Goal: Communication & Community: Answer question/provide support

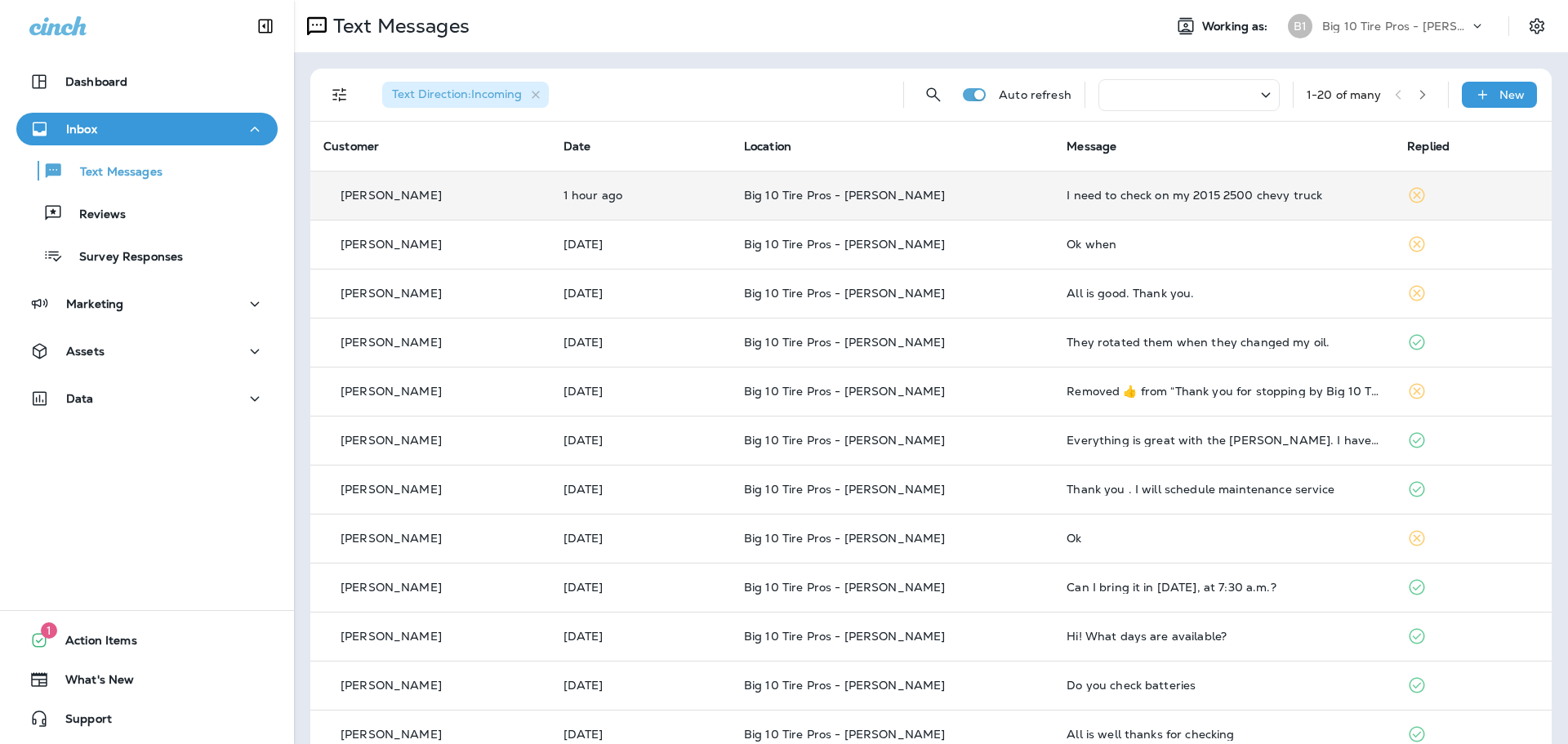
click at [1234, 192] on div "I need to check on my 2015 2500 chevy truck" at bounding box center [1224, 195] width 314 height 13
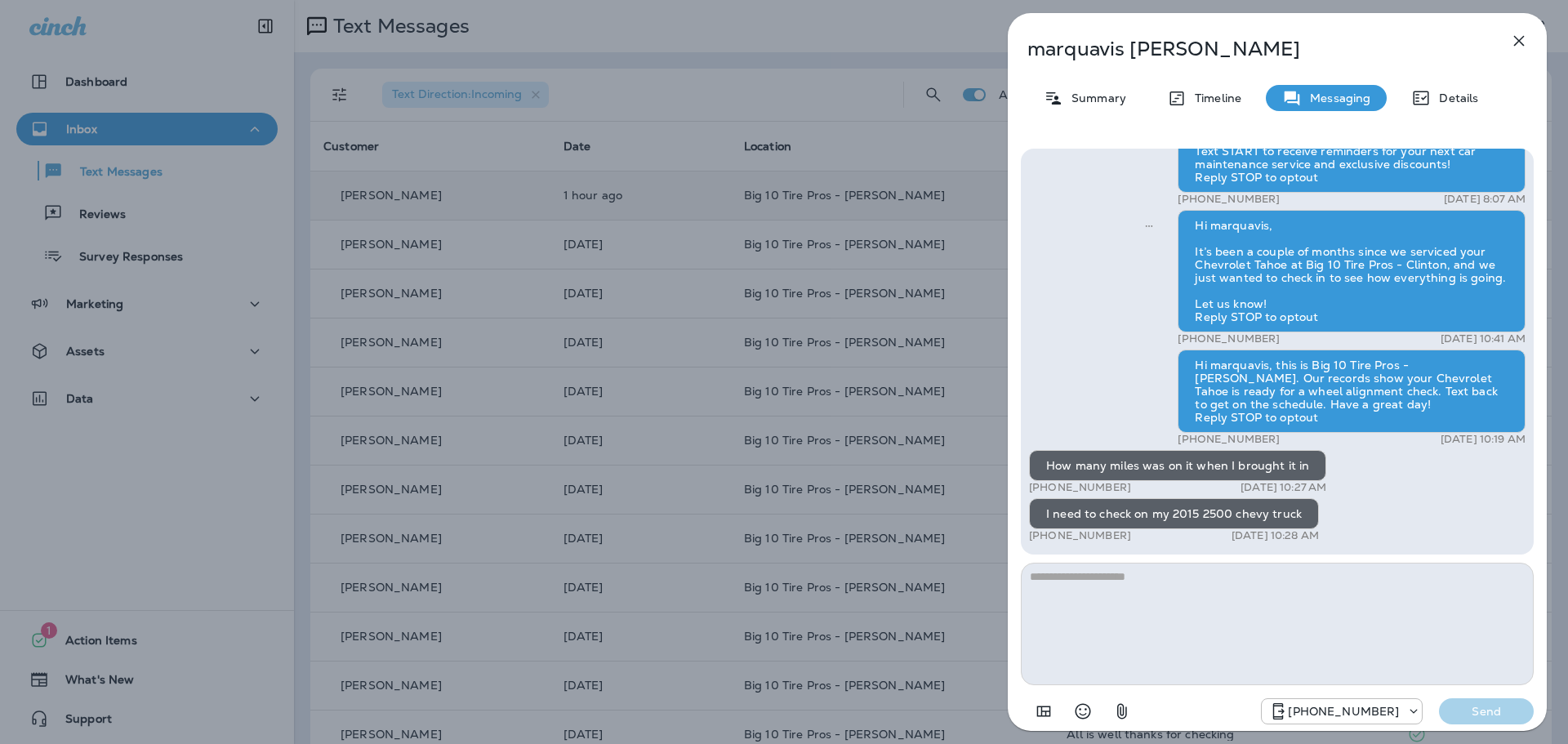
click at [1524, 39] on icon "button" at bounding box center [1518, 40] width 20 height 20
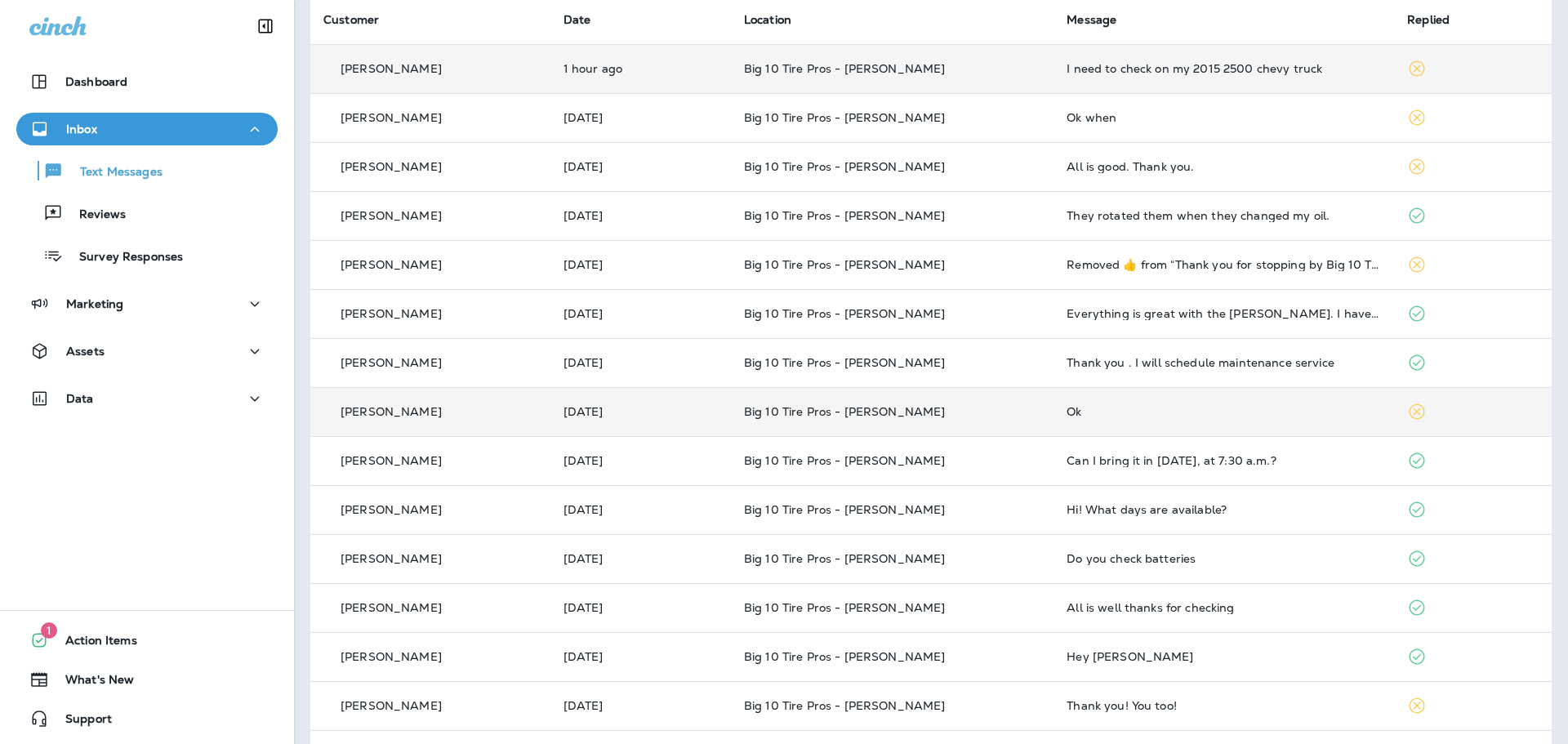
scroll to position [163, 0]
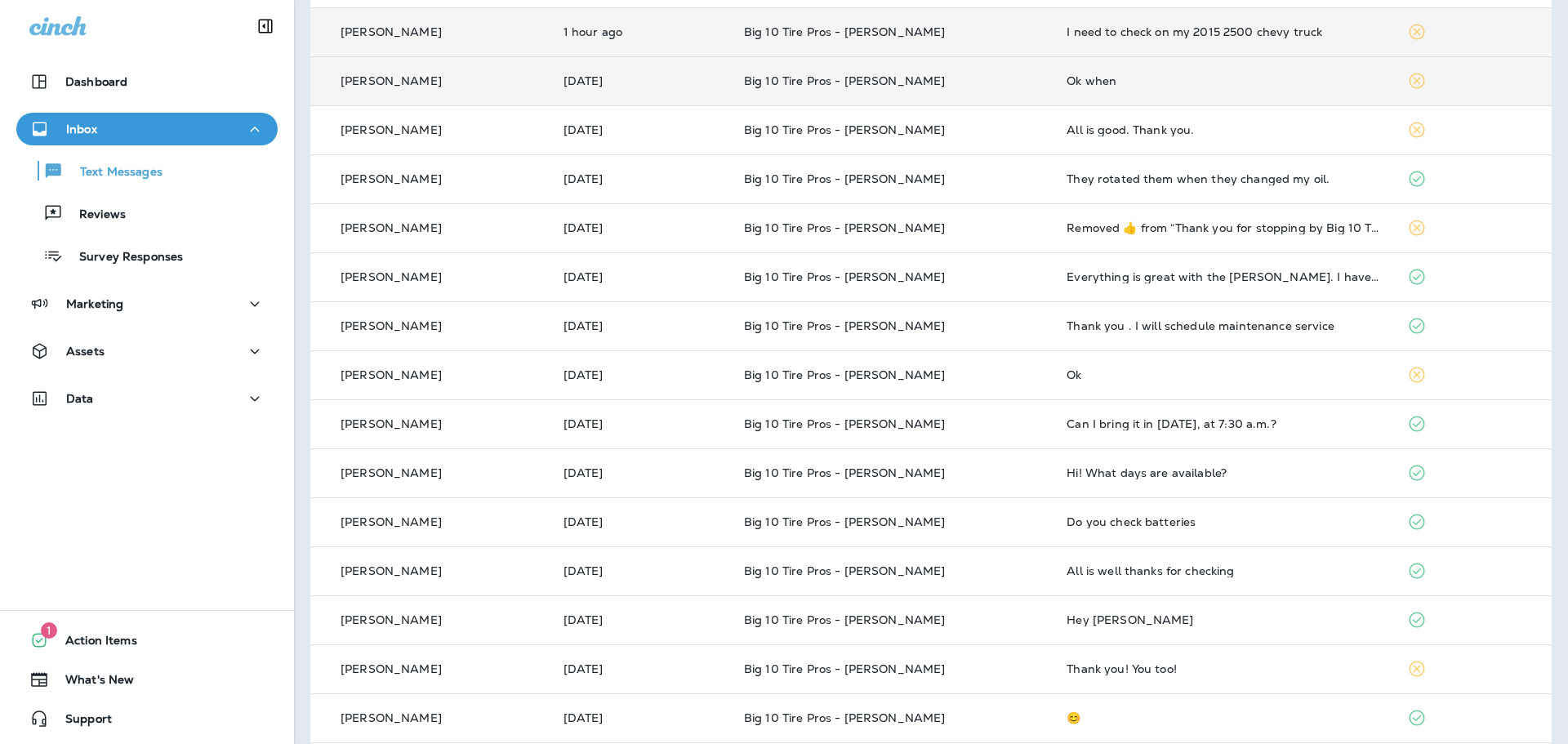
click at [1130, 88] on td "Ok when" at bounding box center [1224, 81] width 341 height 49
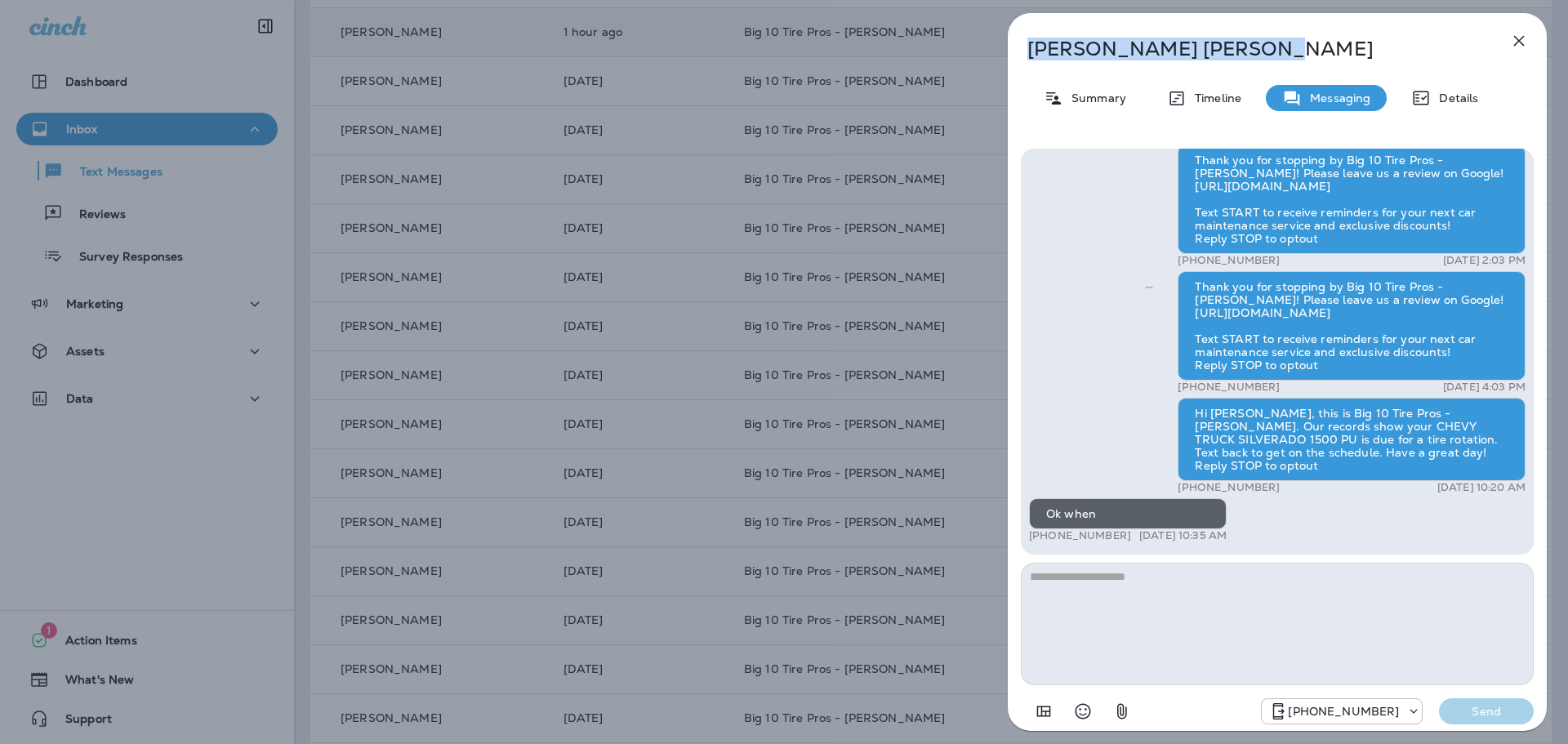
drag, startPoint x: 1176, startPoint y: 38, endPoint x: 1034, endPoint y: 60, distance: 143.7
click at [1022, 61] on div "[PERSON_NAME] Summary Timeline Messaging Details Hi [PERSON_NAME], It’s been a …" at bounding box center [1277, 376] width 539 height 727
copy p "[PERSON_NAME]"
click at [1111, 582] on textarea at bounding box center [1277, 624] width 513 height 123
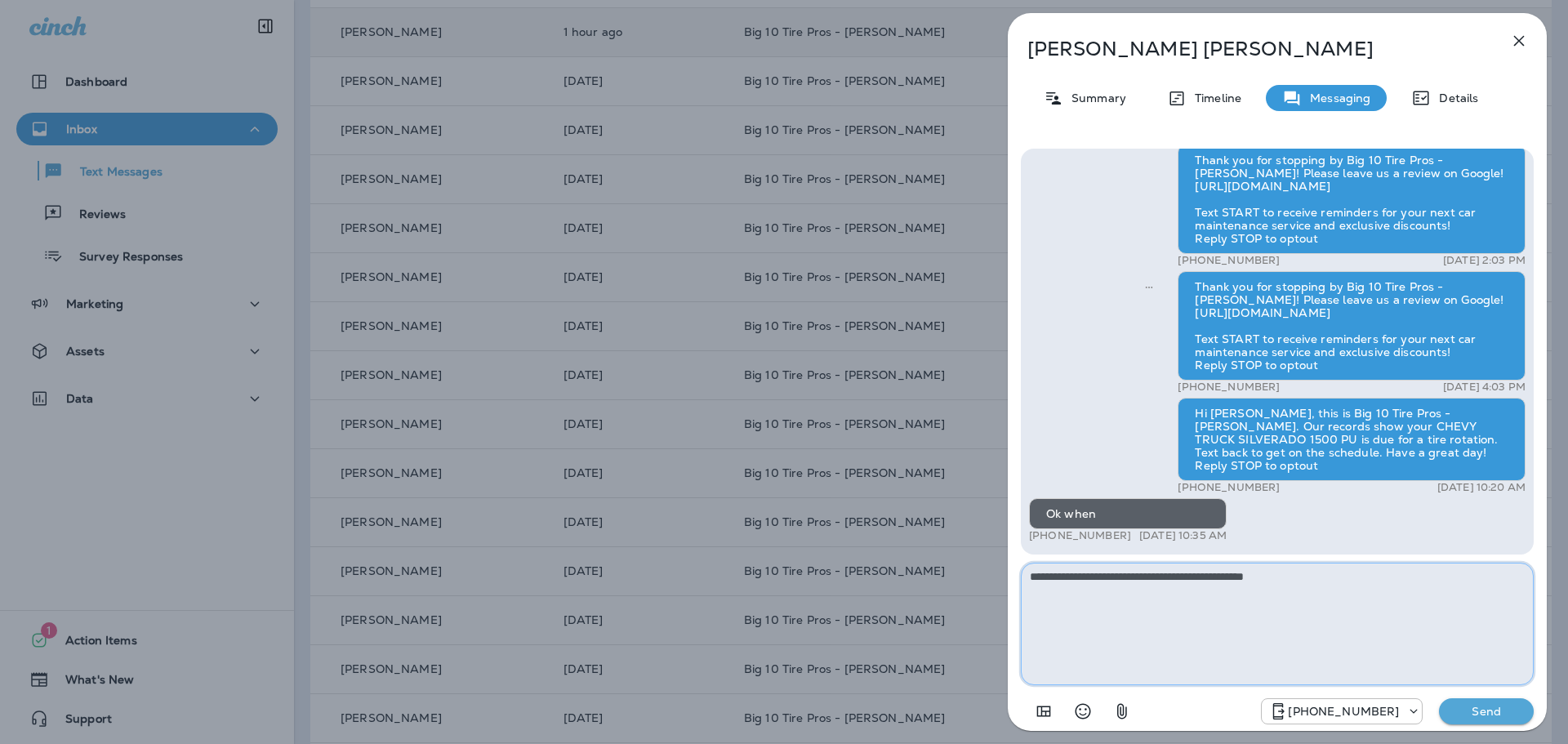
click at [1061, 572] on textarea "**********" at bounding box center [1277, 624] width 513 height 123
click at [1108, 572] on textarea "**********" at bounding box center [1277, 624] width 513 height 123
type textarea "**********"
click at [1507, 709] on p "Send" at bounding box center [1485, 711] width 69 height 15
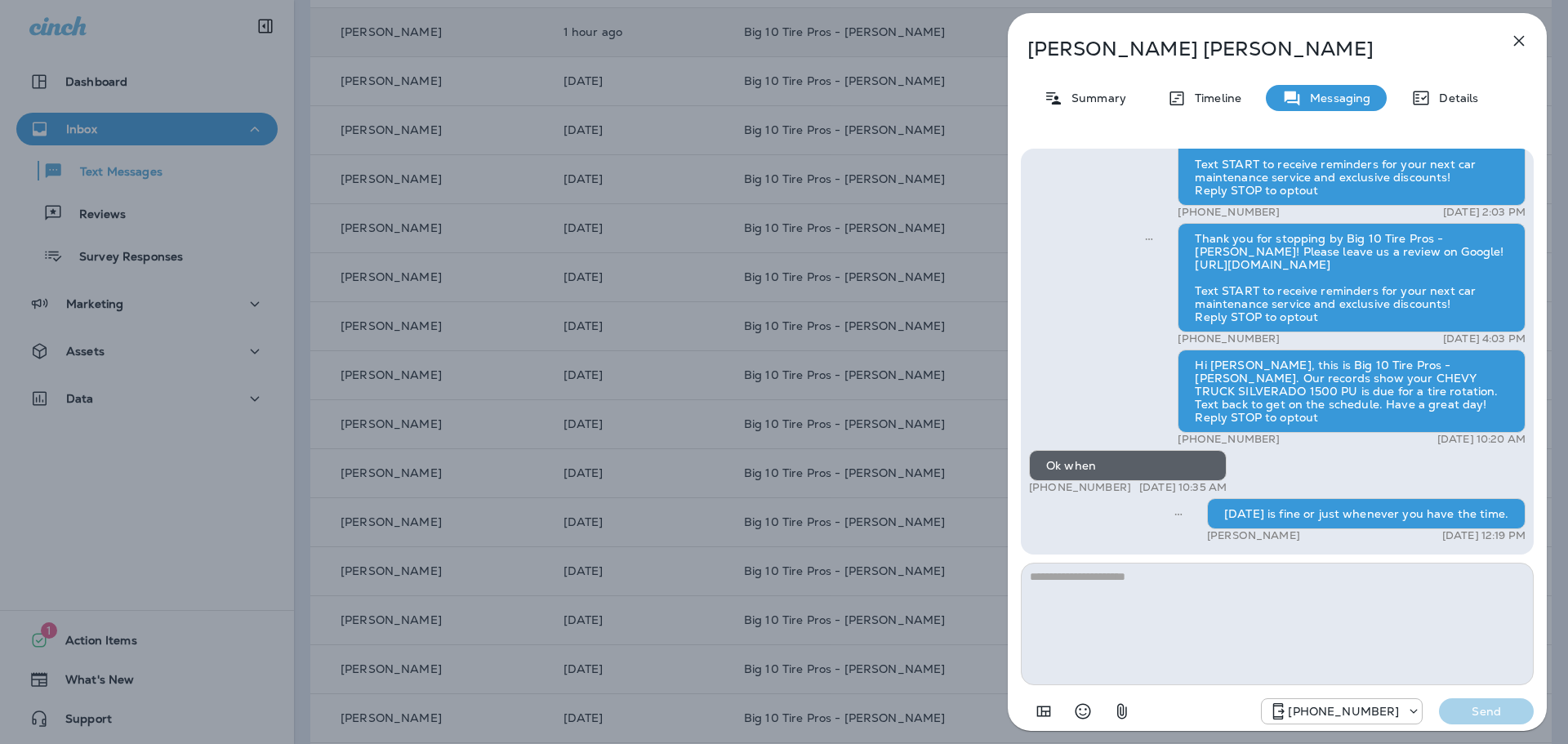
click at [1517, 41] on icon "button" at bounding box center [1518, 40] width 10 height 10
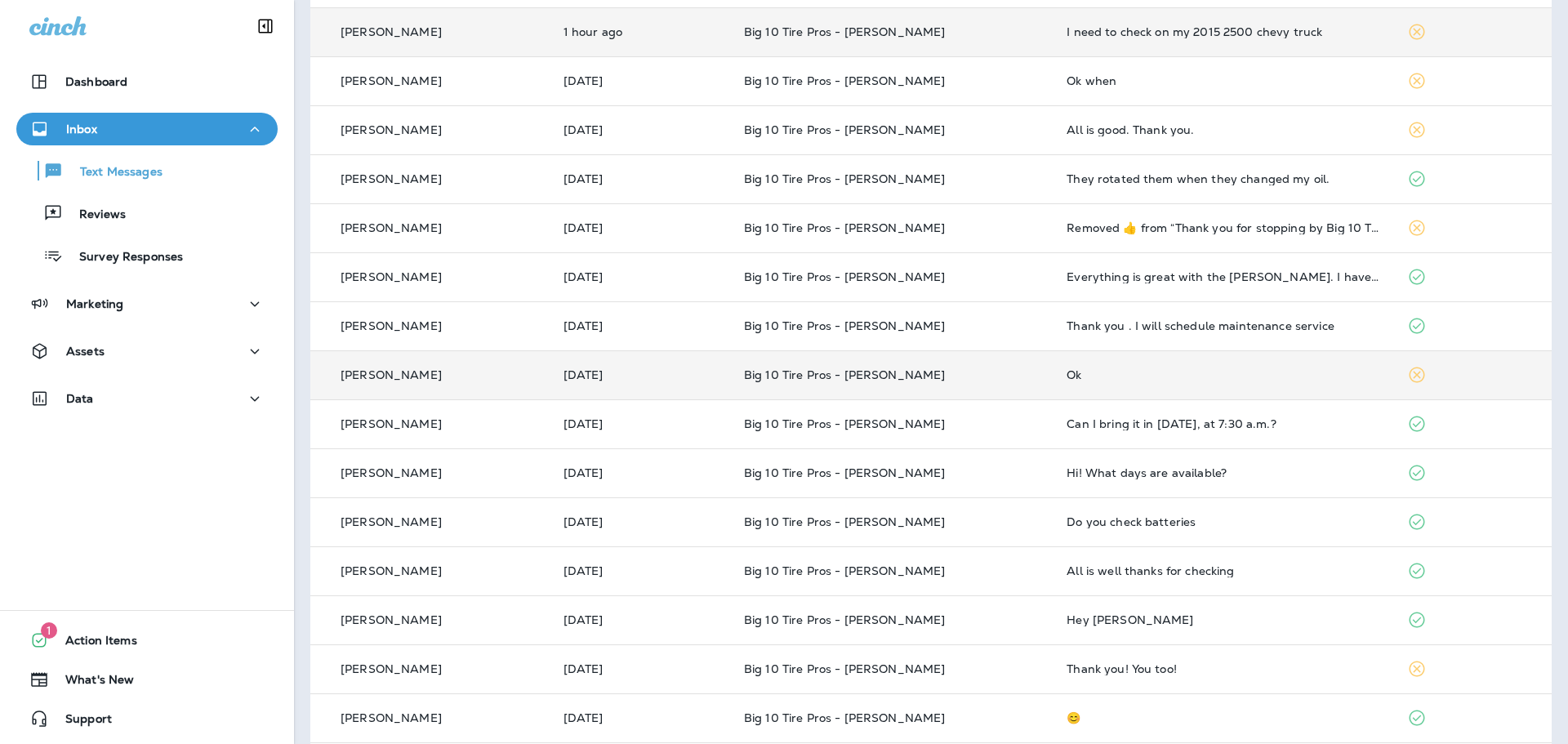
click at [1164, 372] on div "Ok" at bounding box center [1224, 374] width 314 height 13
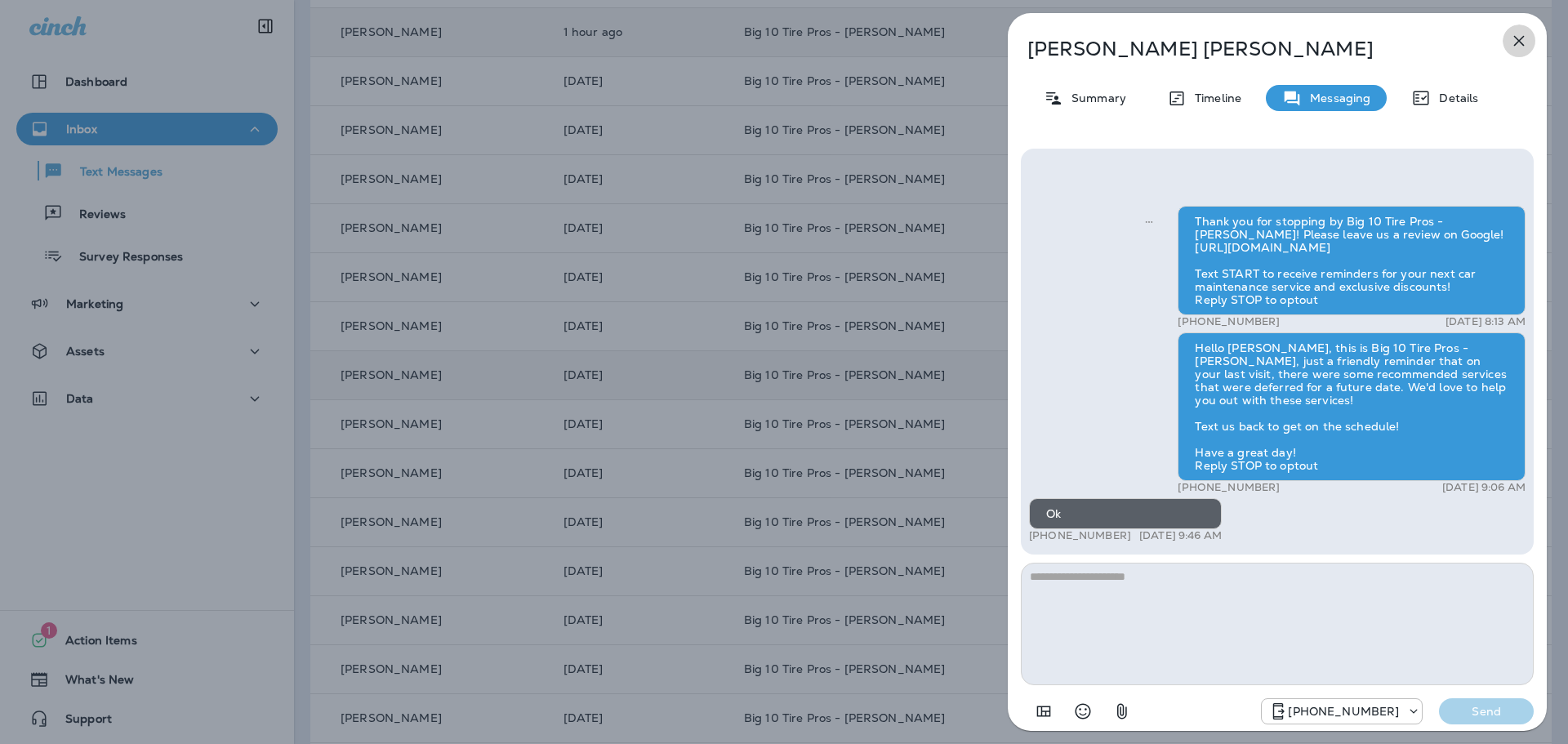
click at [1507, 41] on button "button" at bounding box center [1518, 40] width 33 height 33
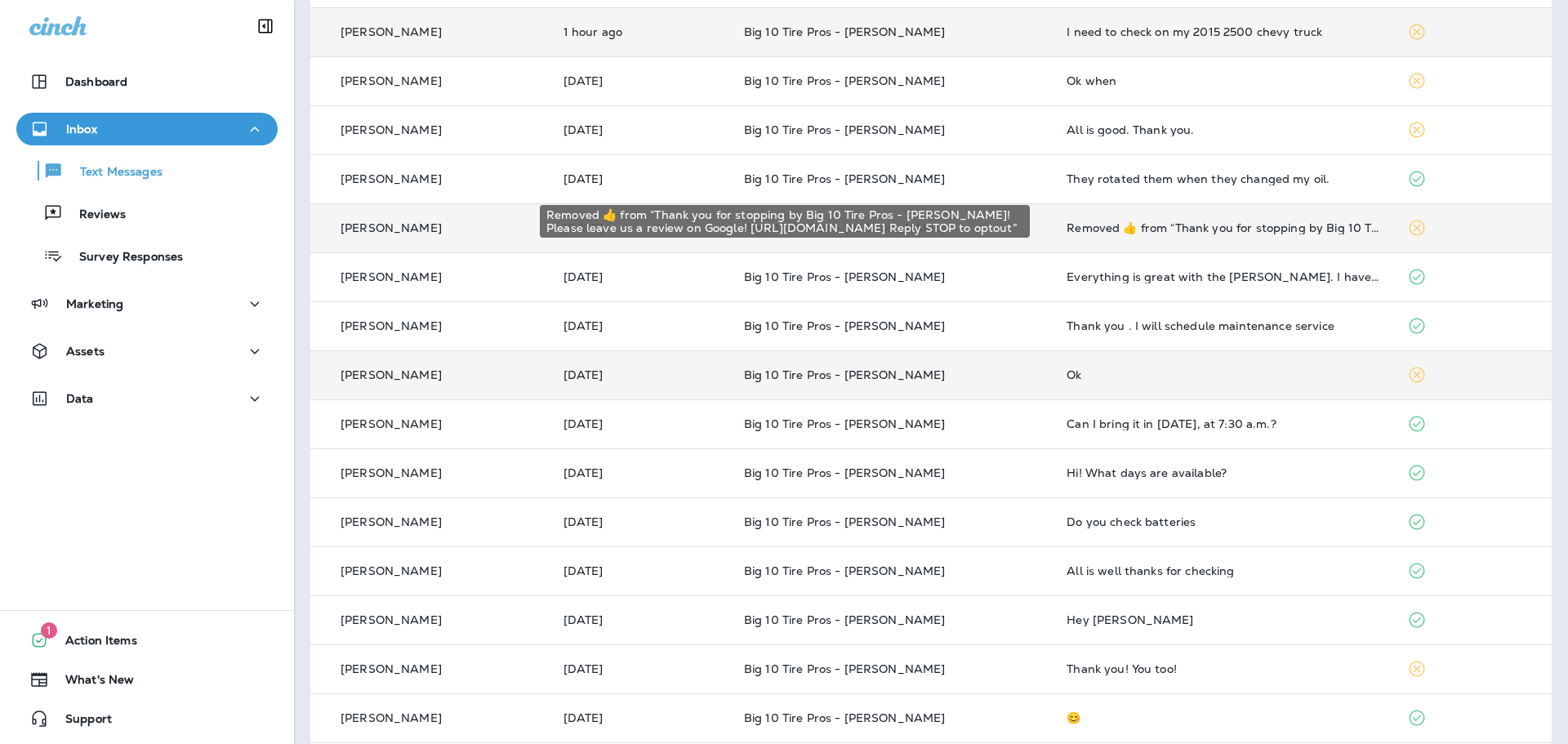
click at [1223, 223] on div "Removed ‌👍‌ from “ Thank you for stopping by Big 10 Tire Pros - [PERSON_NAME]! …" at bounding box center [1224, 228] width 314 height 13
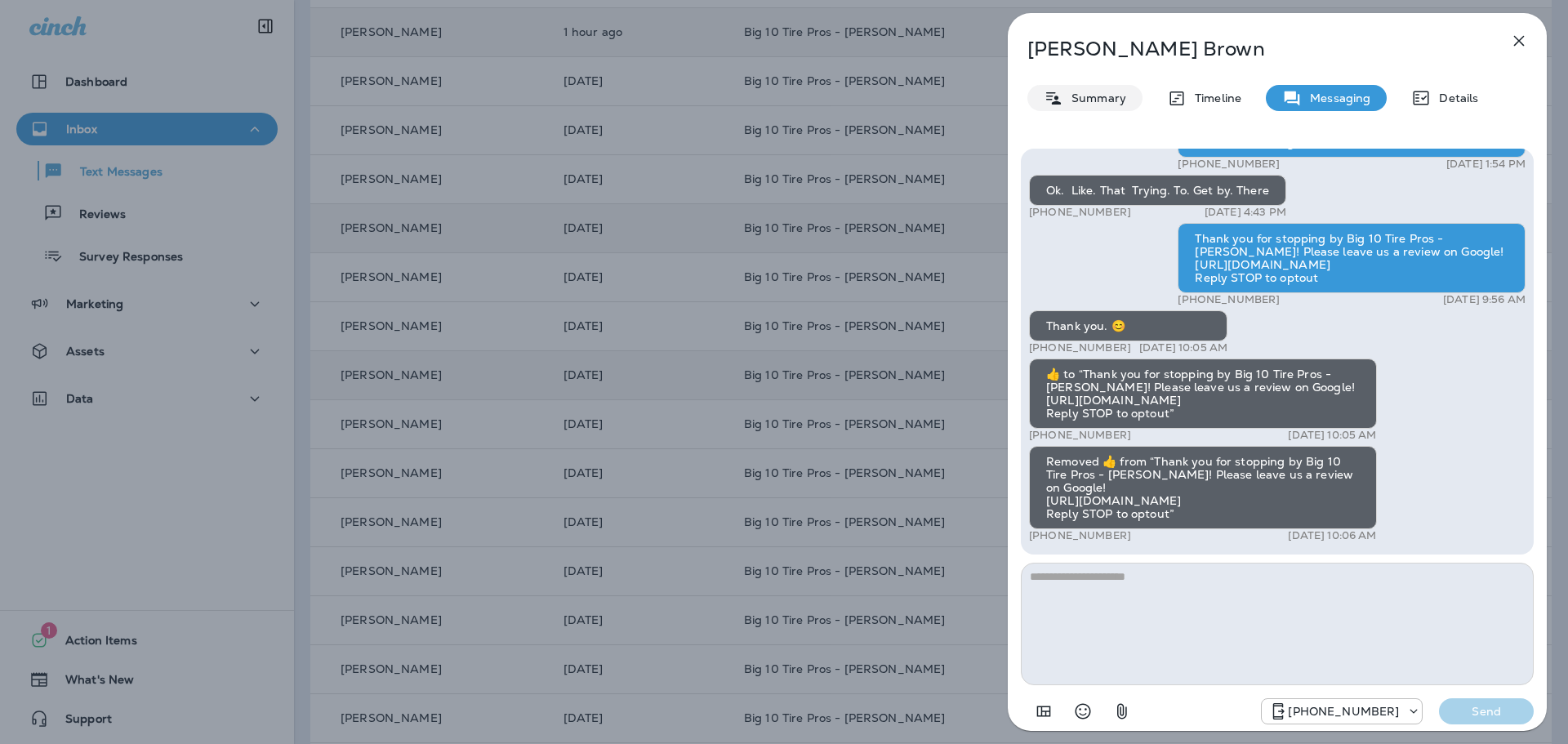
click at [1119, 94] on p "Summary" at bounding box center [1094, 98] width 63 height 13
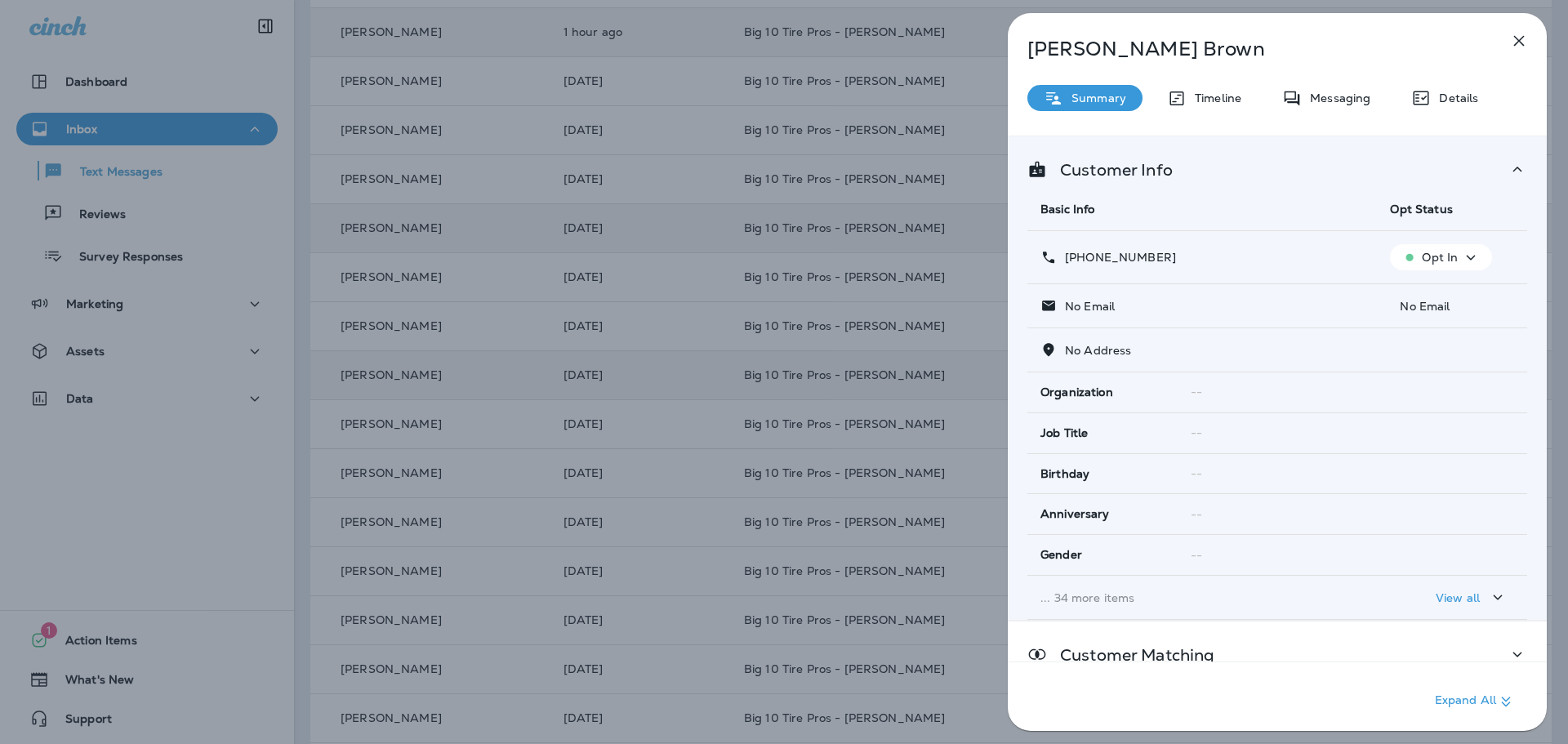
click at [1478, 259] on div "Opt In" at bounding box center [1440, 258] width 89 height 21
click at [1434, 296] on p "Opt out" at bounding box center [1430, 296] width 44 height 13
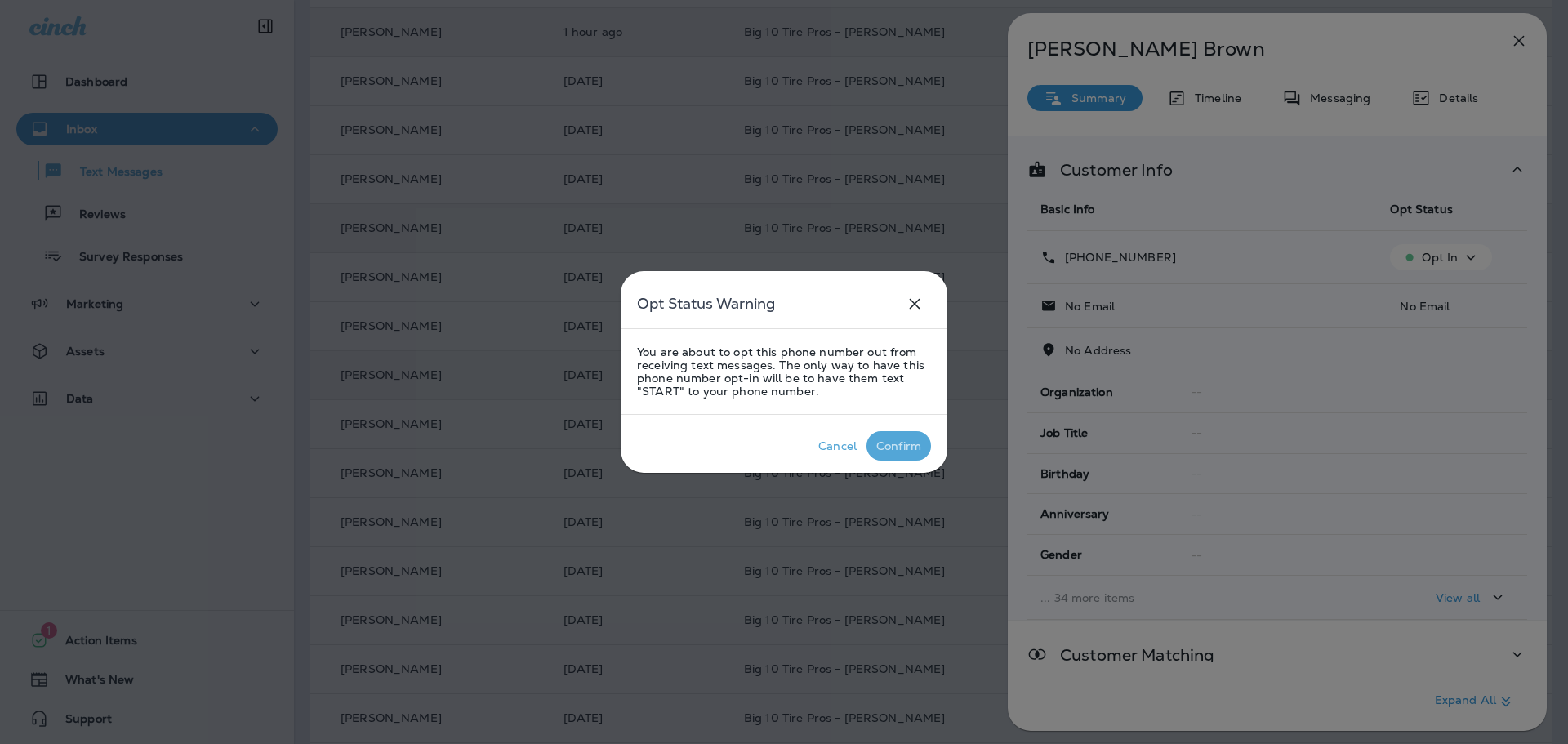
click at [913, 445] on div "Confirm" at bounding box center [899, 446] width 45 height 13
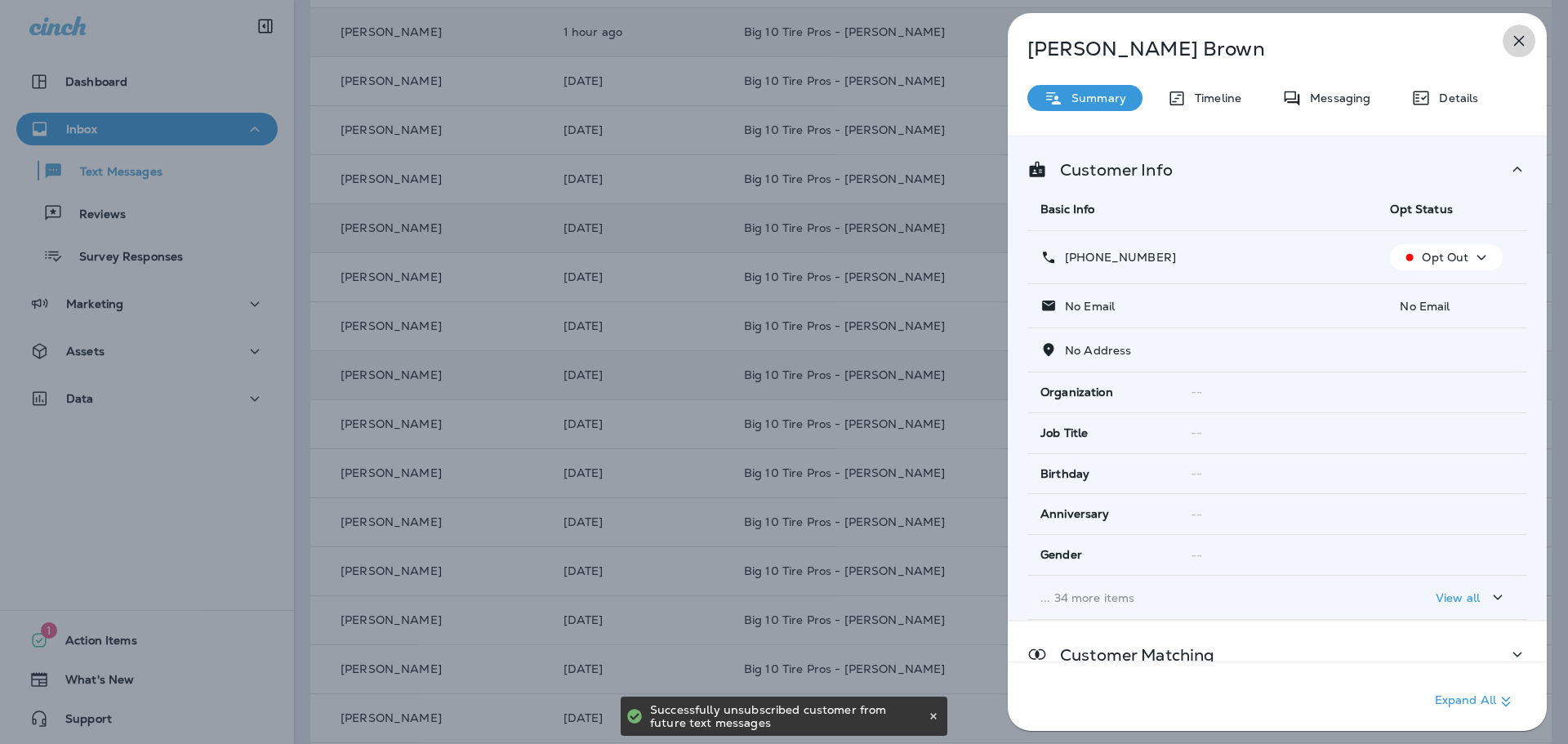
click at [1516, 38] on icon "button" at bounding box center [1518, 40] width 10 height 10
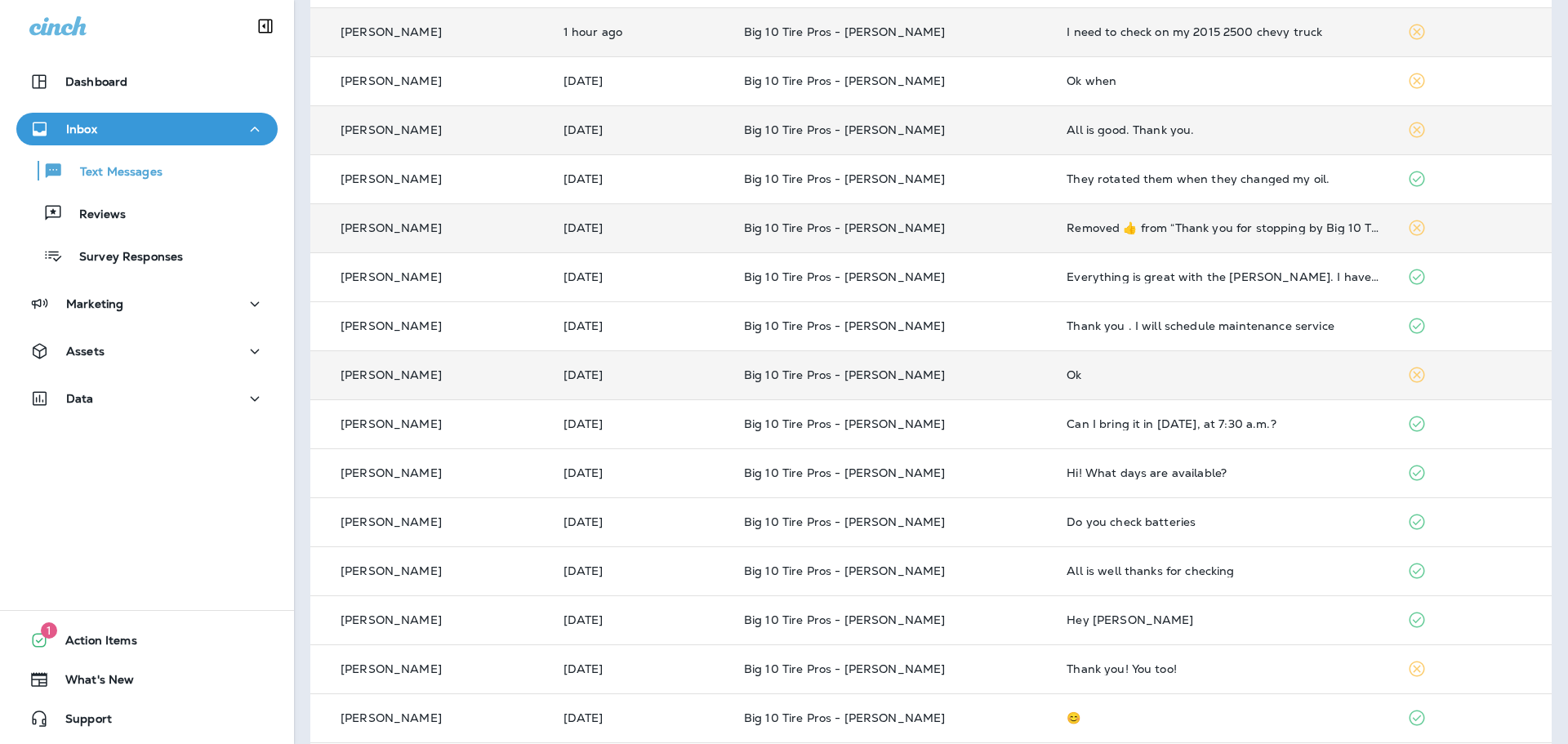
click at [1218, 125] on div "All is good. Thank you." at bounding box center [1224, 129] width 314 height 13
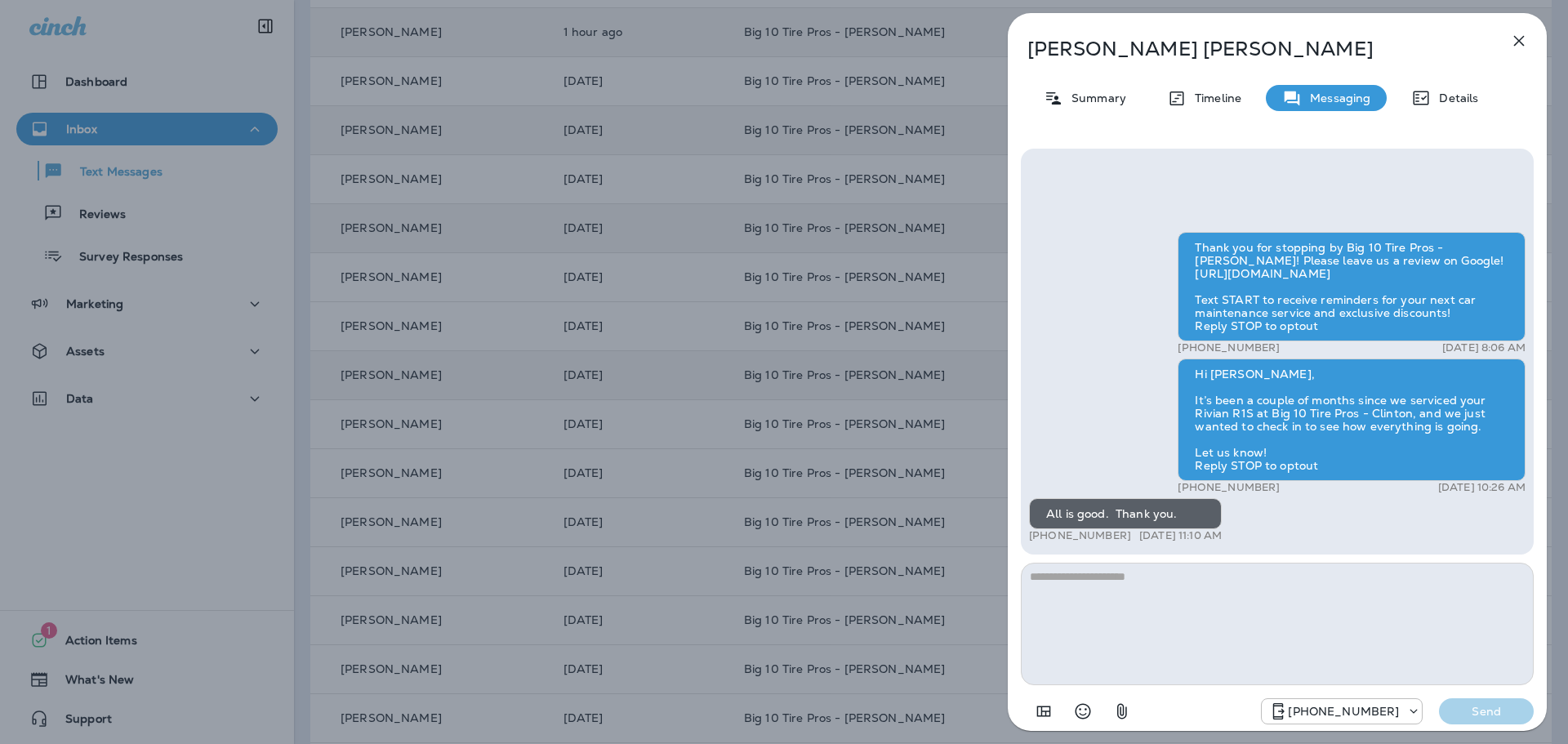
click at [1155, 585] on textarea at bounding box center [1277, 624] width 513 height 123
click at [1089, 712] on icon "Select an emoji" at bounding box center [1083, 711] width 16 height 16
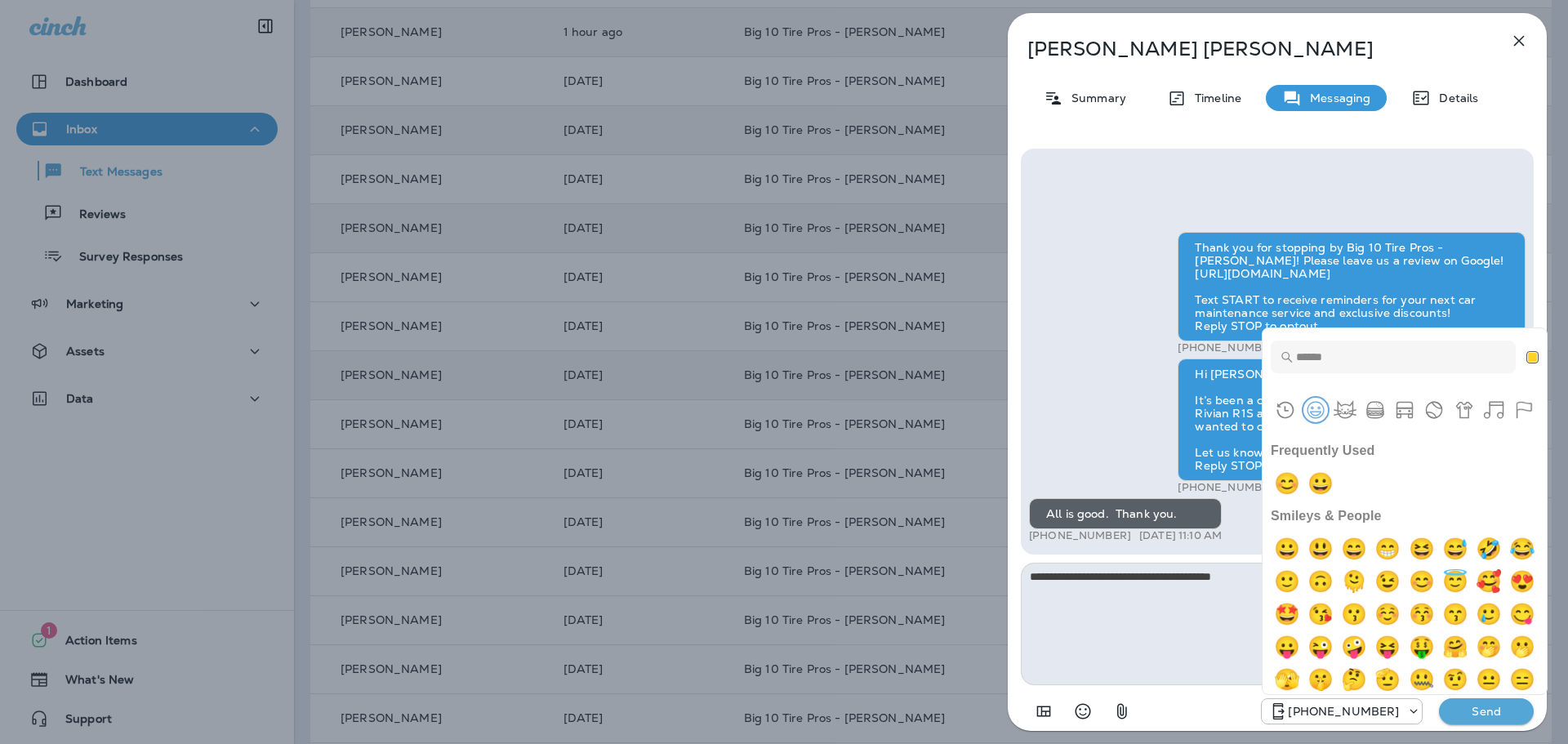
click at [1323, 407] on button "Smileys & People" at bounding box center [1316, 410] width 24 height 24
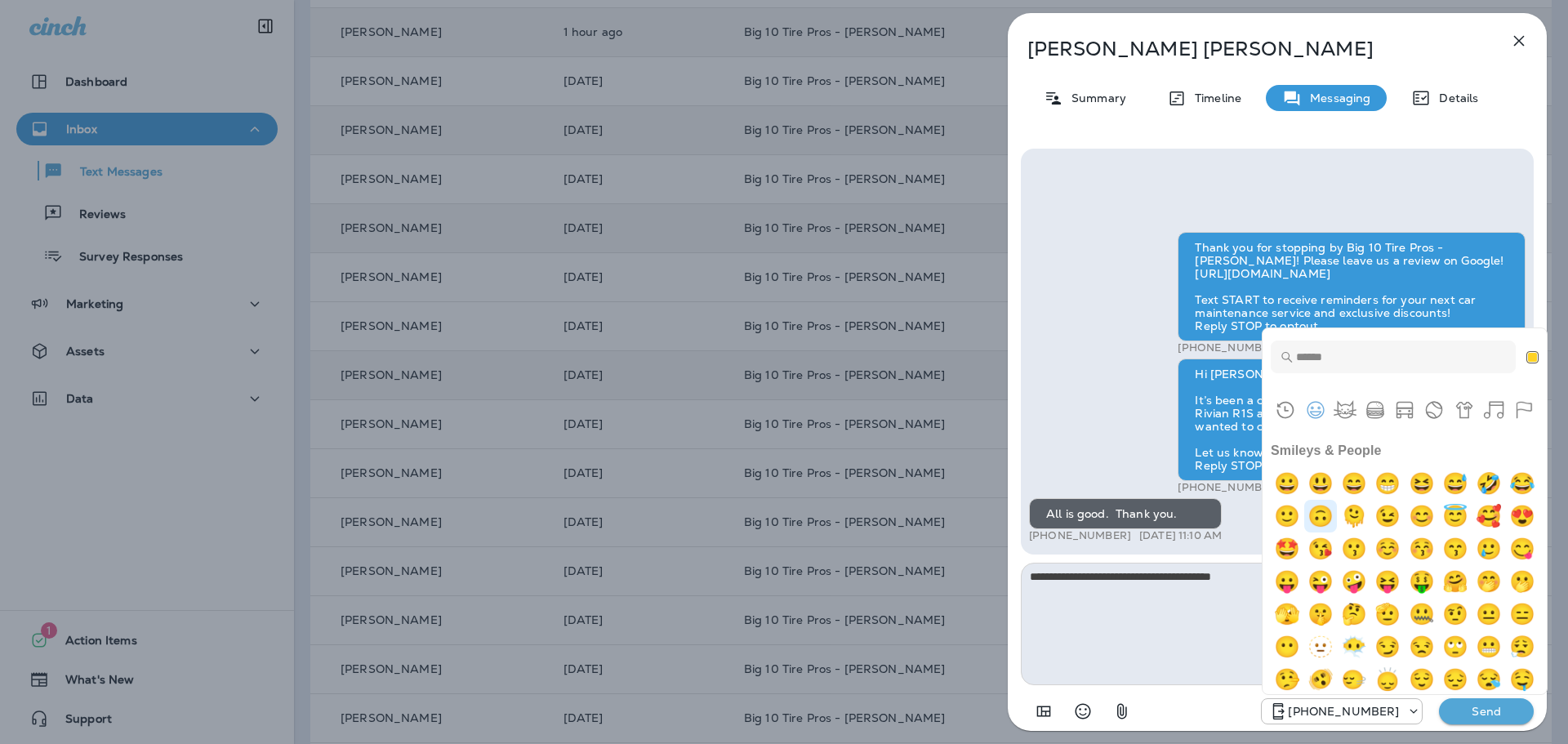
click at [1337, 512] on img "upside-down face" at bounding box center [1320, 516] width 33 height 33
type textarea "**********"
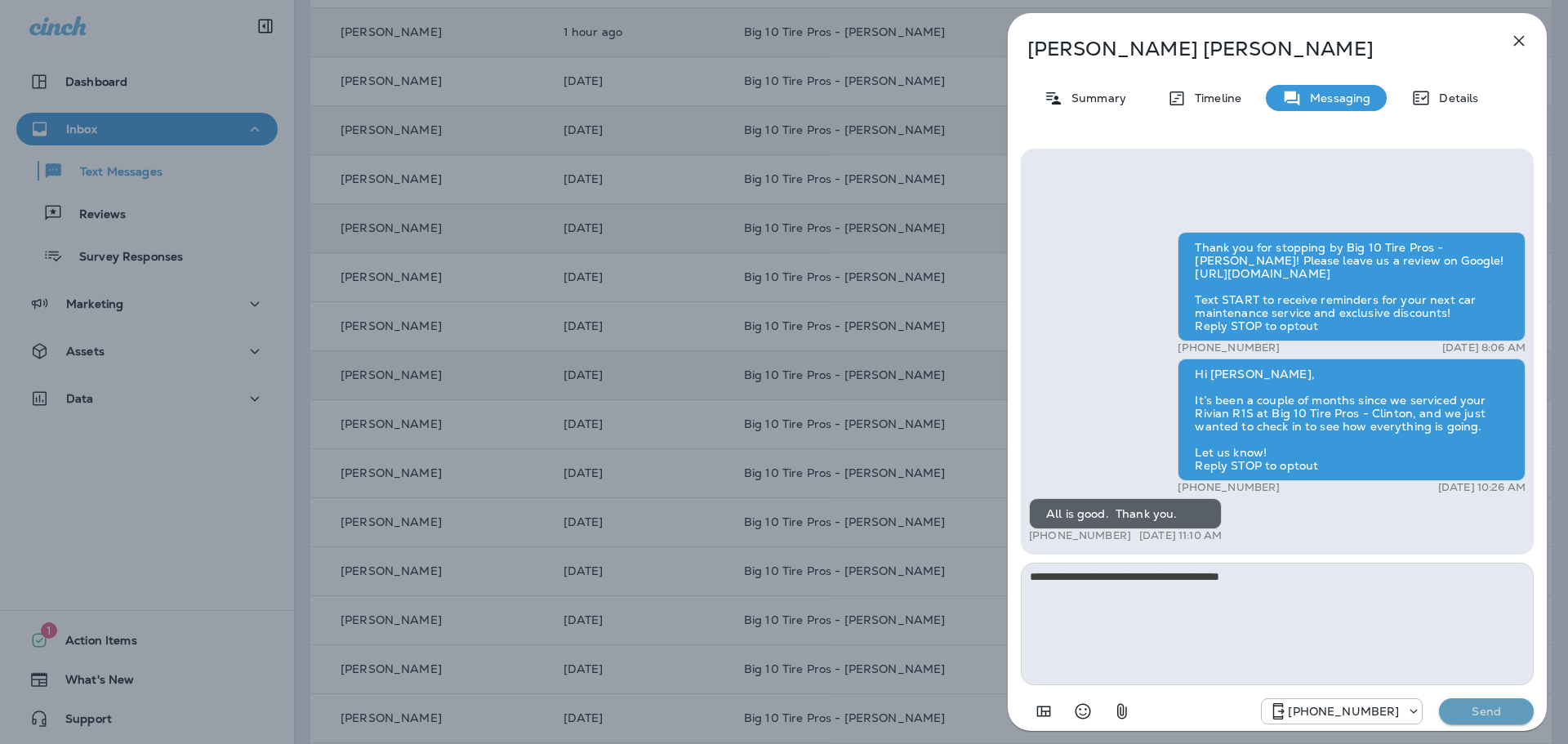
click at [1507, 709] on p "Send" at bounding box center [1485, 711] width 69 height 15
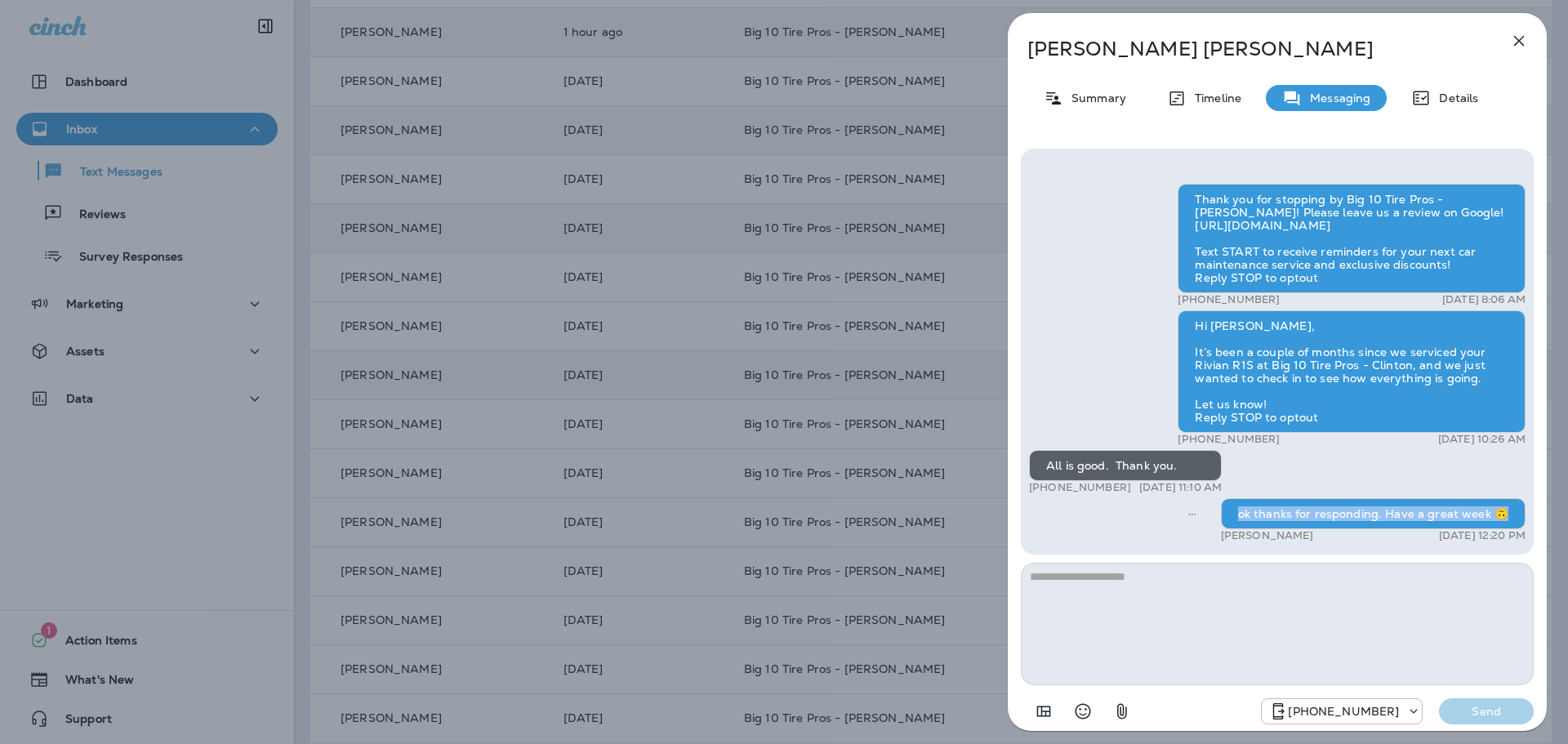
drag, startPoint x: 1515, startPoint y: 507, endPoint x: 1230, endPoint y: 524, distance: 285.5
click at [1230, 524] on div "ok thanks for responding. Have a great week 🙃" at bounding box center [1373, 513] width 305 height 31
copy div "ok thanks for responding. Have a great week 🙃"
click at [1515, 43] on icon "button" at bounding box center [1518, 40] width 10 height 10
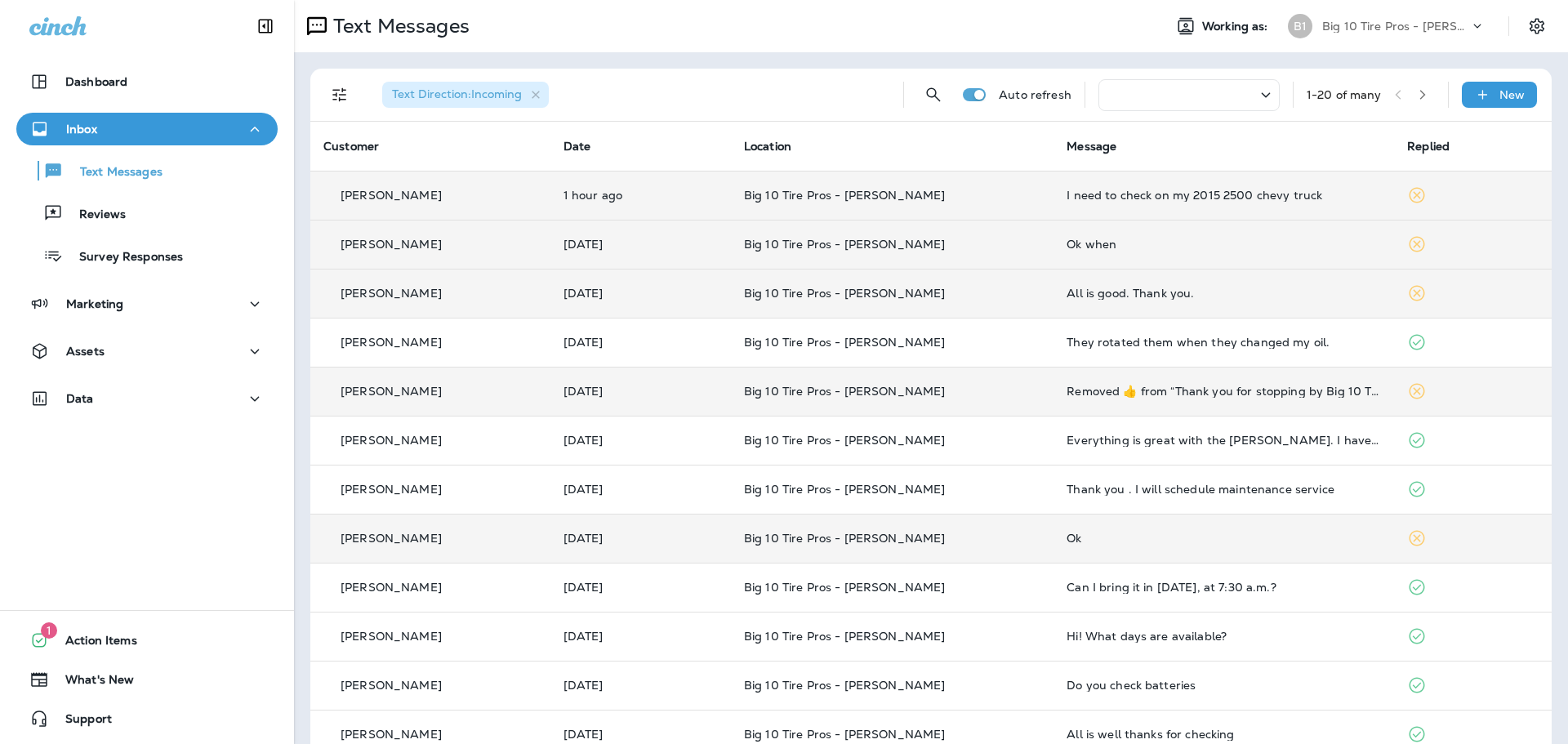
click at [1129, 243] on div "Ok when" at bounding box center [1224, 244] width 314 height 13
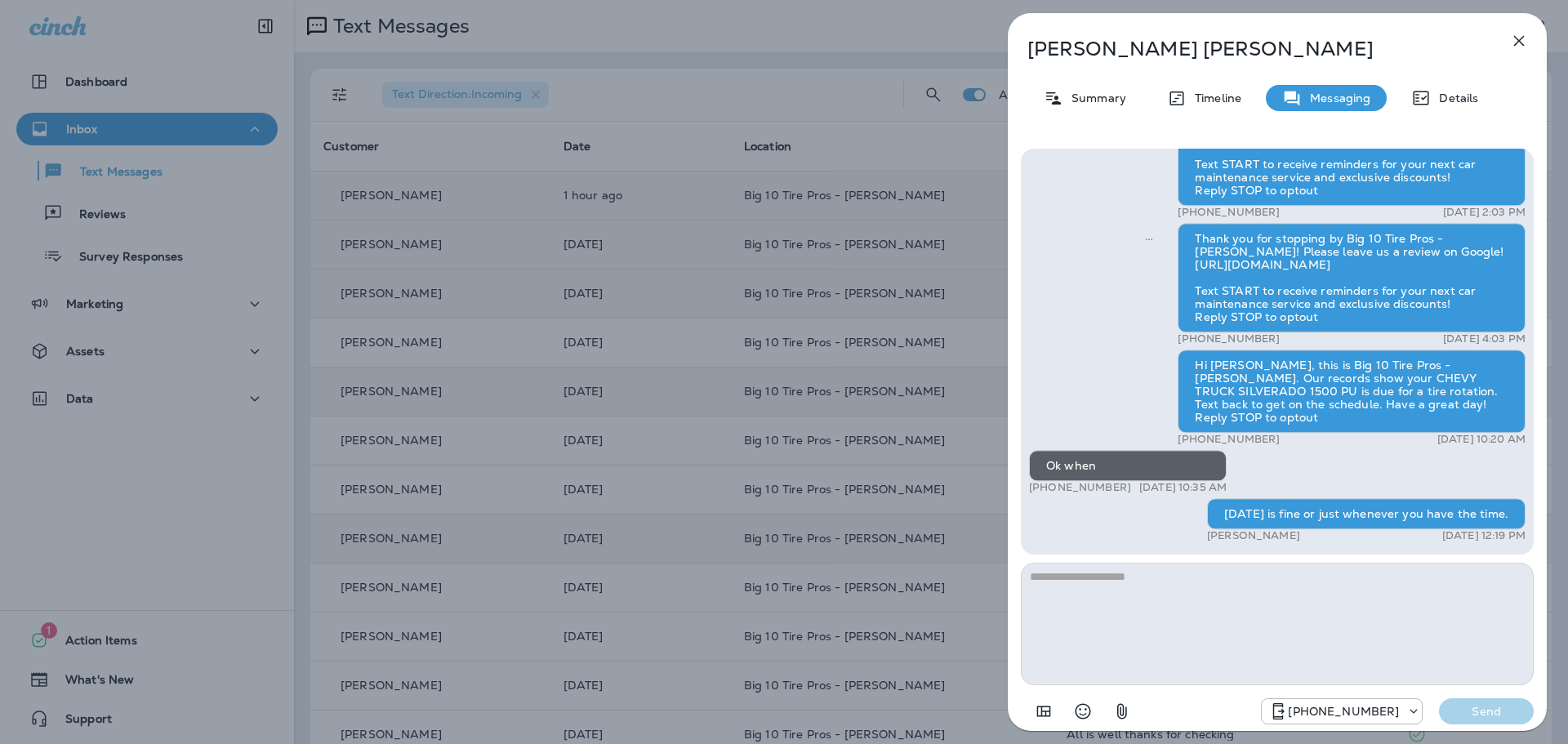
click at [1515, 35] on icon "button" at bounding box center [1518, 40] width 20 height 20
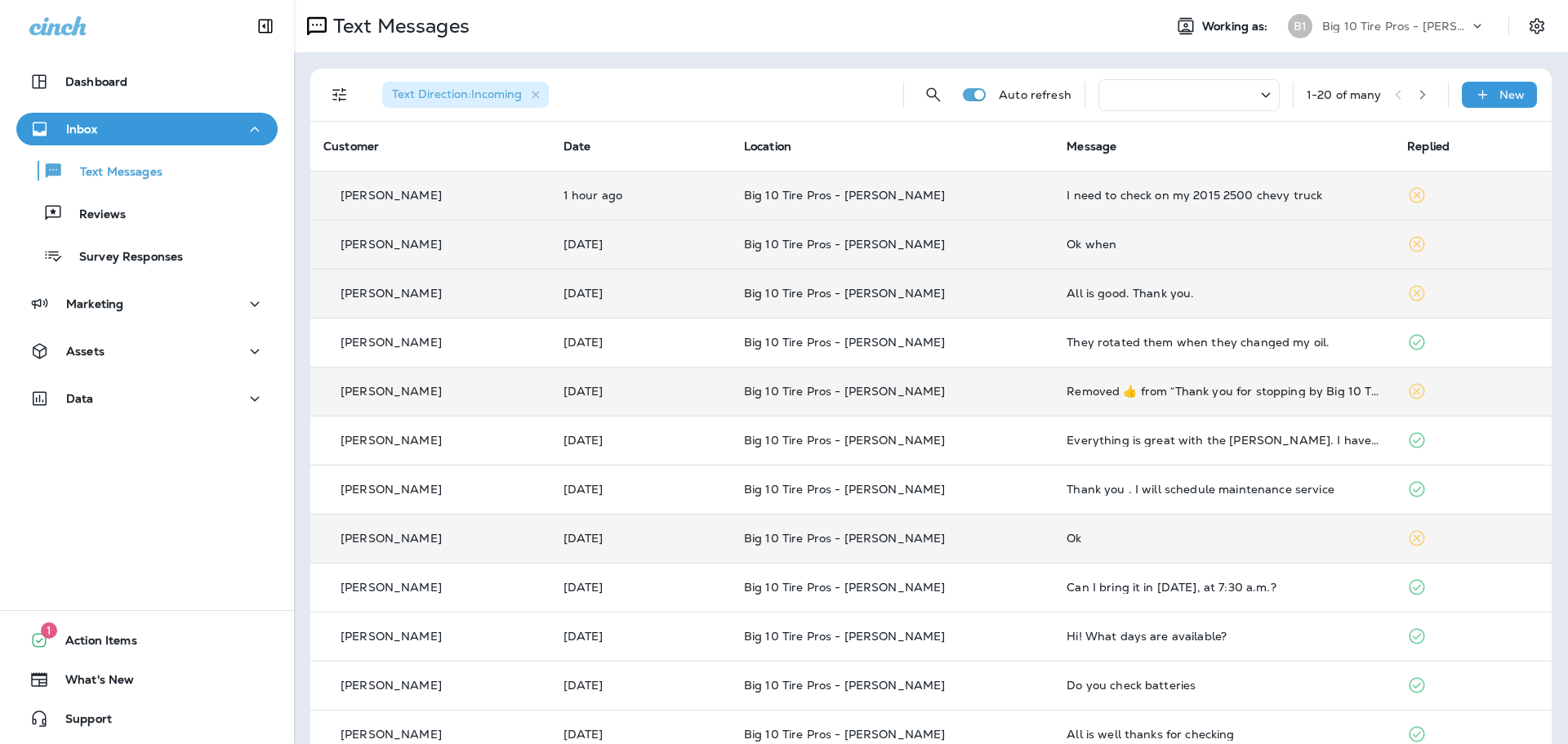
click at [1211, 184] on td "I need to check on my 2015 2500 chevy truck" at bounding box center [1224, 195] width 341 height 49
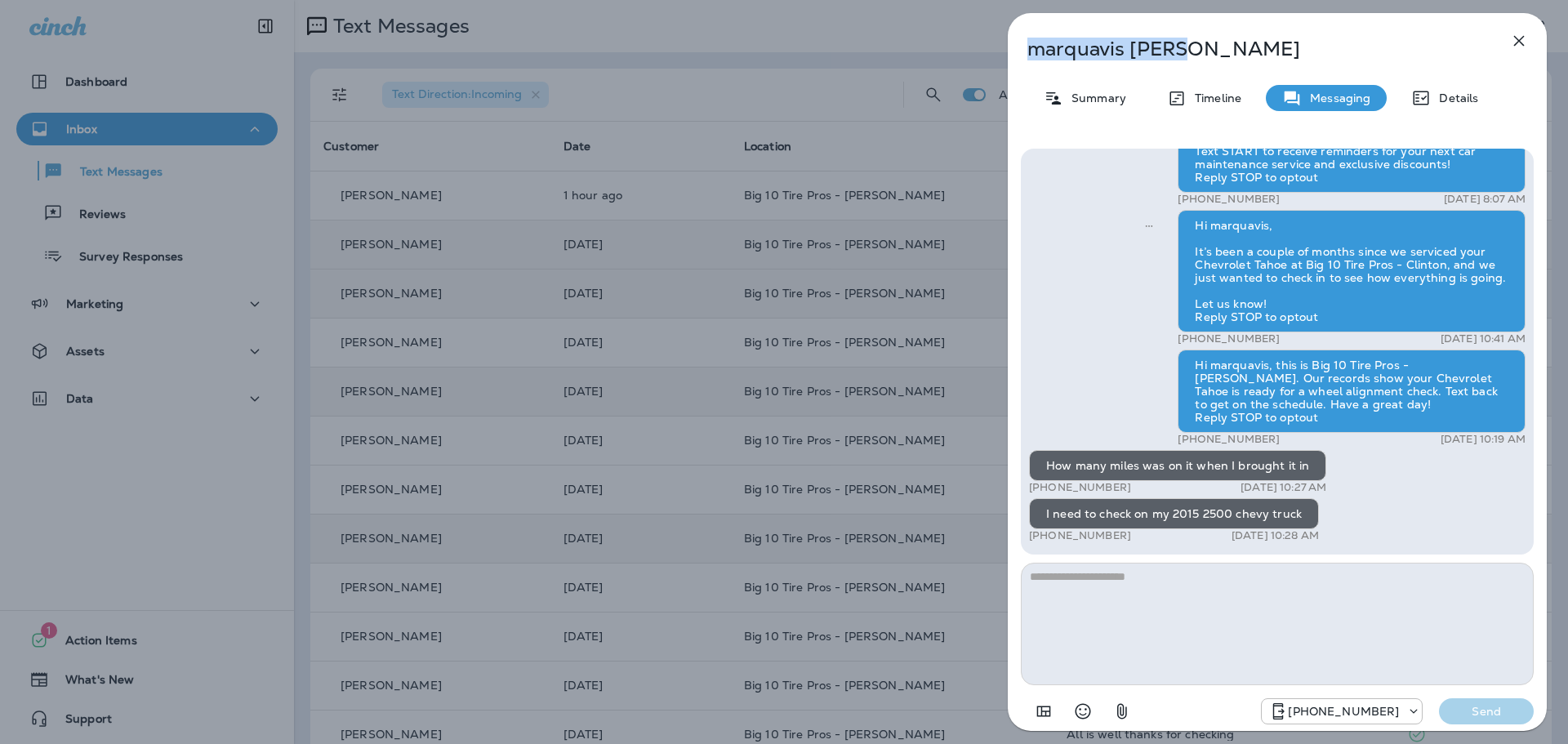
drag, startPoint x: 1206, startPoint y: 41, endPoint x: 1013, endPoint y: 48, distance: 193.1
click at [1013, 48] on div "[PERSON_NAME]" at bounding box center [1250, 49] width 485 height 23
copy p "[PERSON_NAME]"
click at [1180, 589] on textarea at bounding box center [1277, 624] width 513 height 123
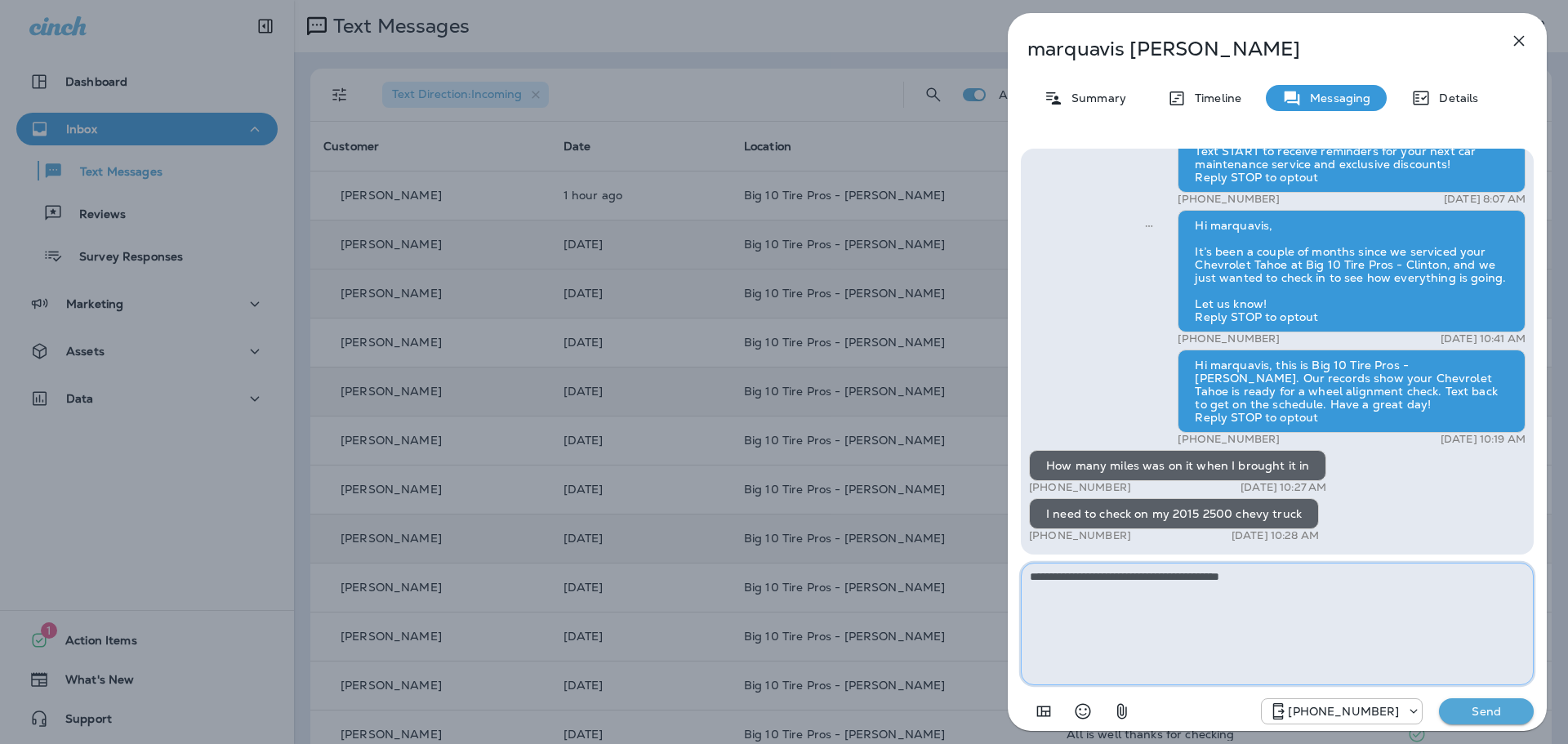
click at [1224, 569] on textarea "**********" at bounding box center [1277, 624] width 513 height 123
click at [1299, 571] on textarea "**********" at bounding box center [1277, 624] width 513 height 123
type textarea "**********"
click at [1481, 706] on p "Send" at bounding box center [1485, 711] width 69 height 15
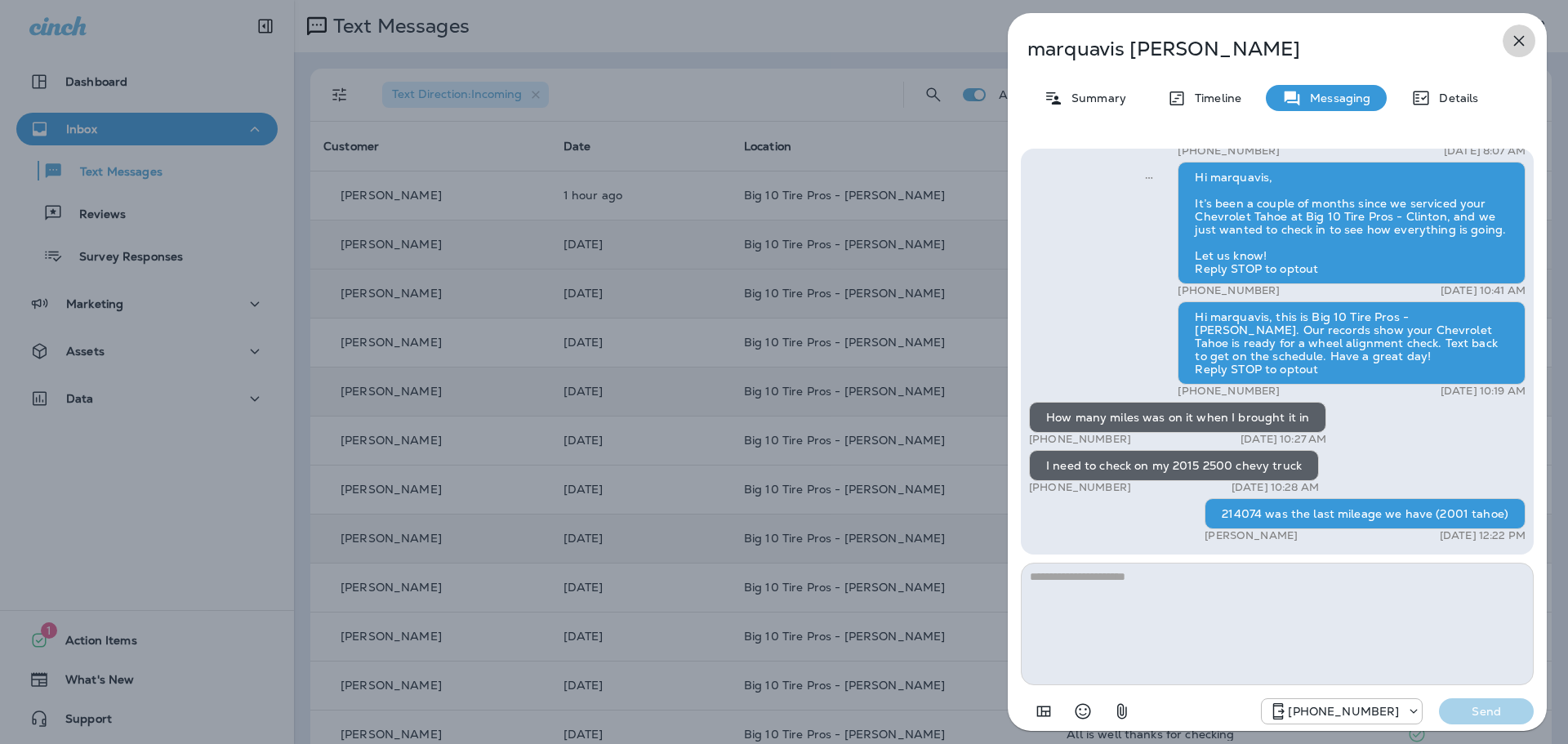
click at [1515, 35] on icon "button" at bounding box center [1518, 40] width 20 height 20
